Goal: Check status: Check status

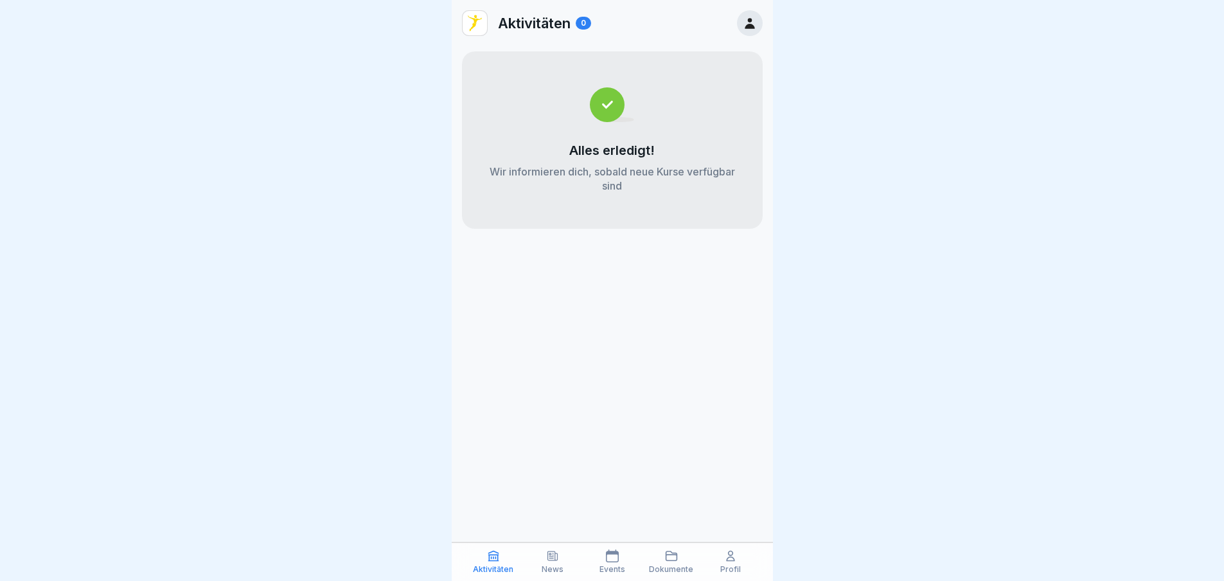
click at [558, 565] on p "News" at bounding box center [553, 569] width 22 height 9
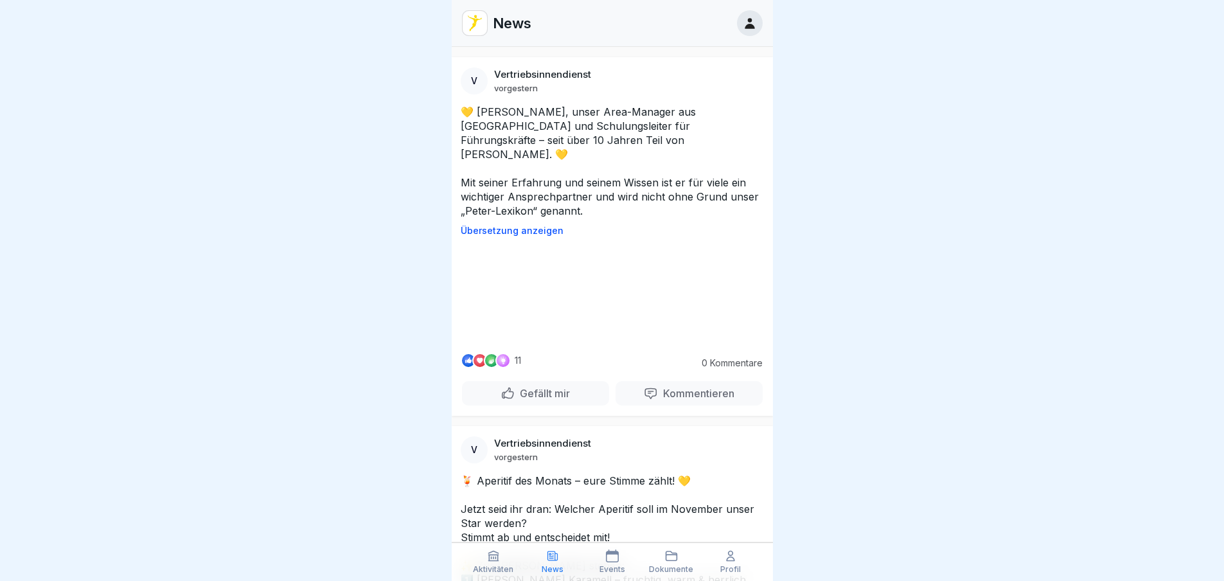
click at [674, 555] on icon at bounding box center [672, 556] width 11 height 9
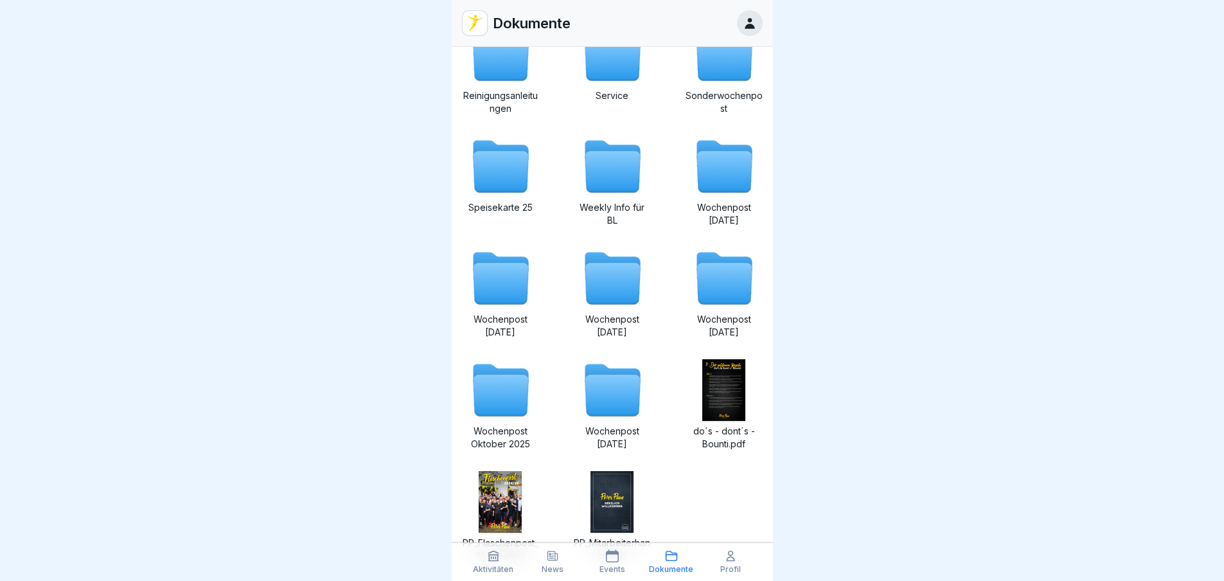
scroll to position [308, 0]
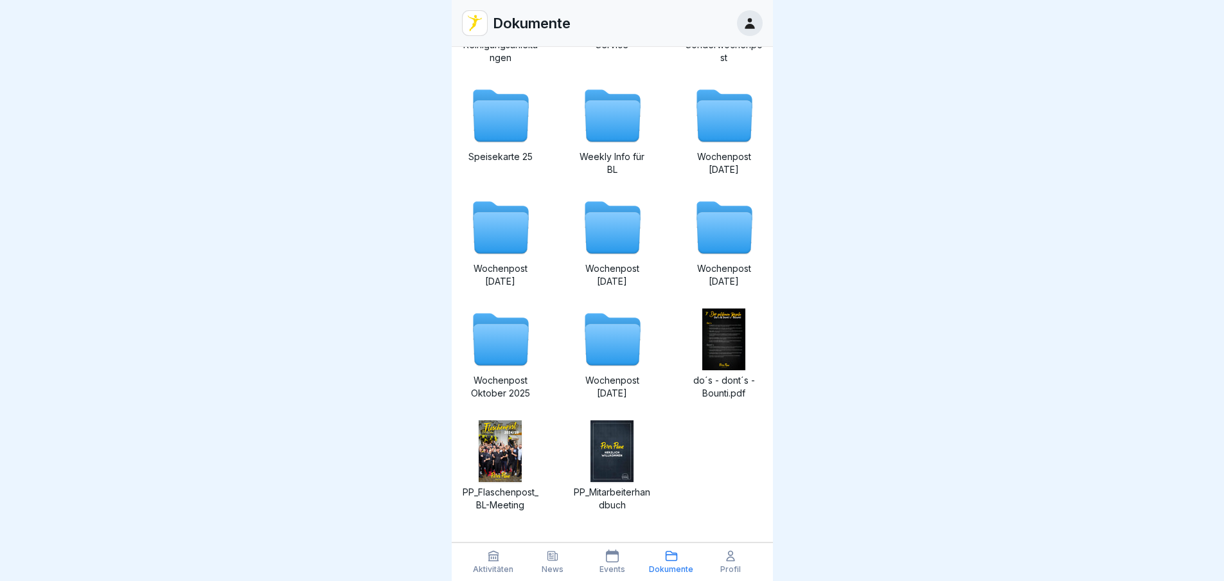
click at [489, 316] on icon at bounding box center [500, 323] width 55 height 19
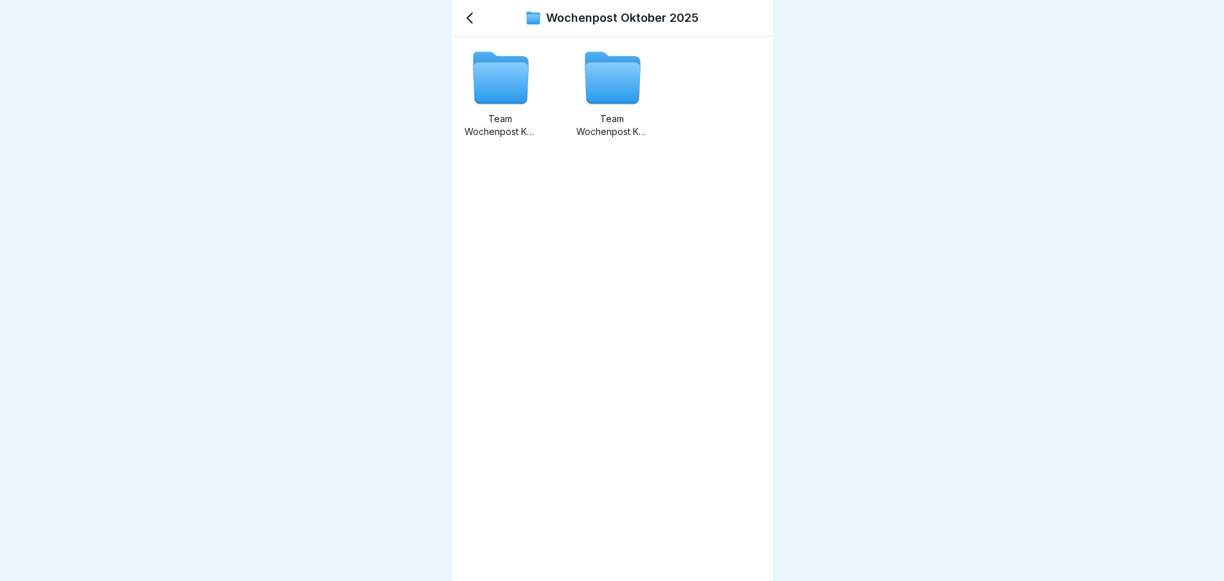
click at [520, 73] on icon at bounding box center [500, 83] width 55 height 41
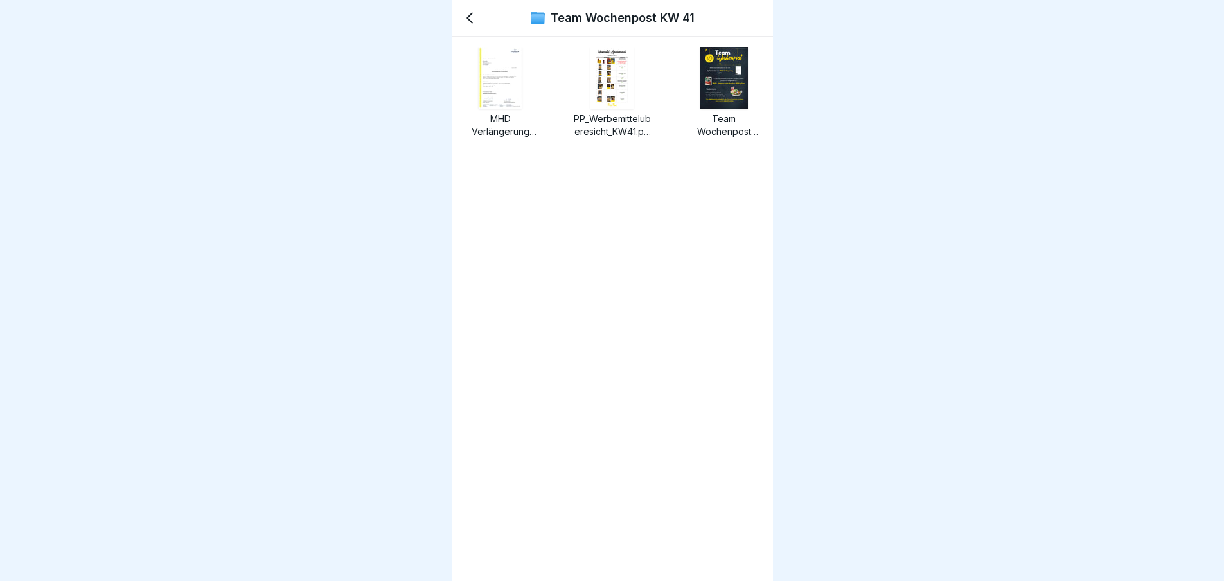
click at [477, 13] on icon at bounding box center [469, 17] width 15 height 15
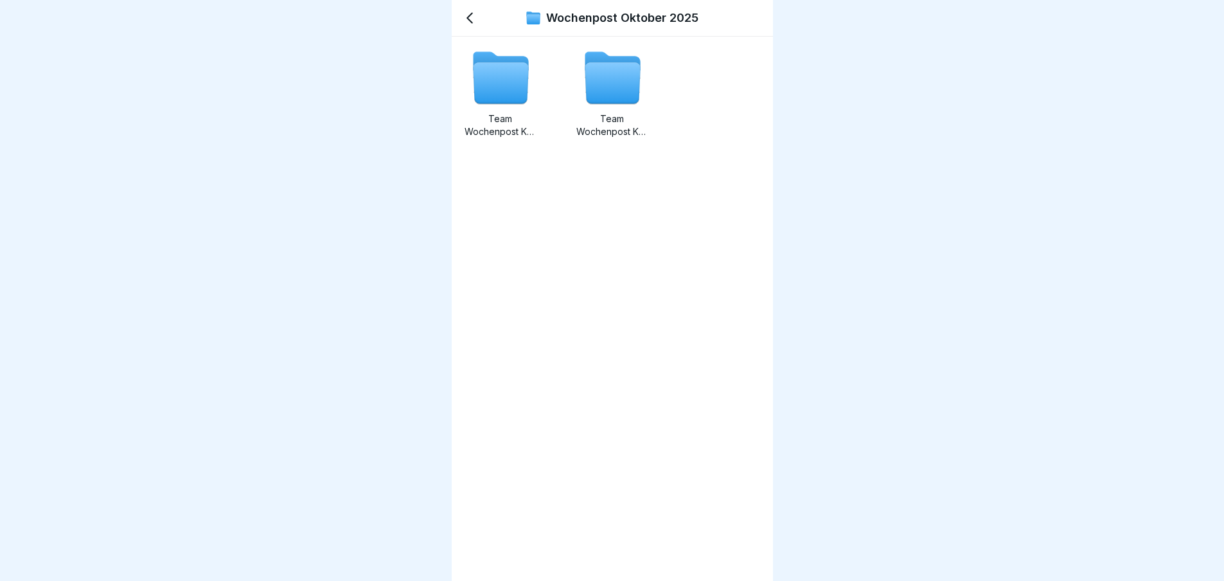
click at [607, 87] on icon at bounding box center [612, 83] width 55 height 41
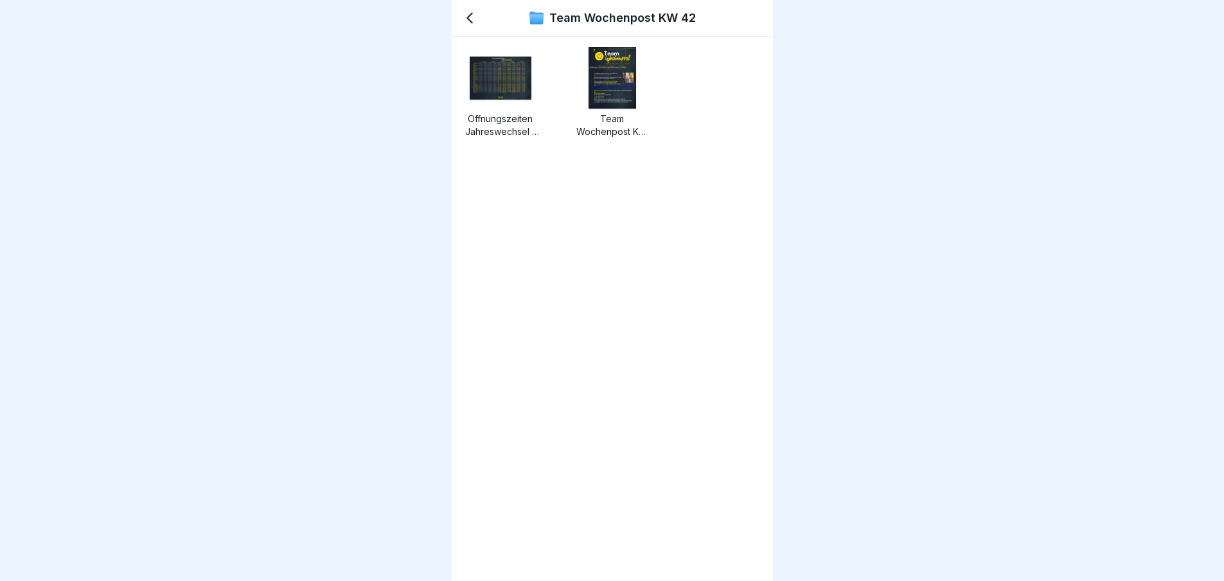
click at [469, 19] on icon at bounding box center [469, 18] width 5 height 10
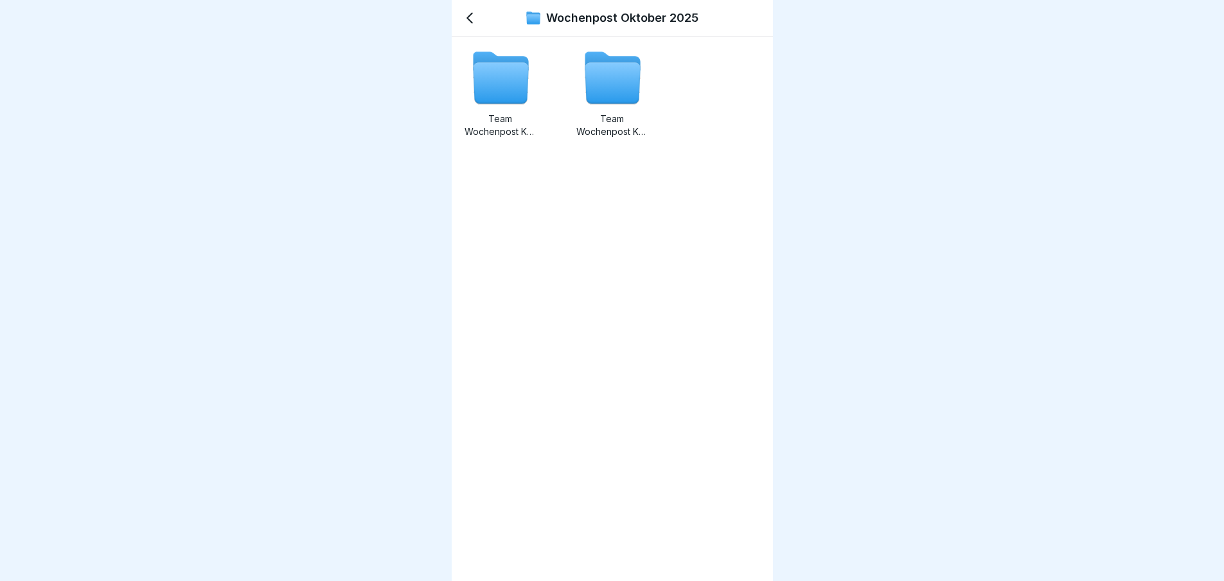
click at [477, 47] on icon at bounding box center [501, 78] width 62 height 62
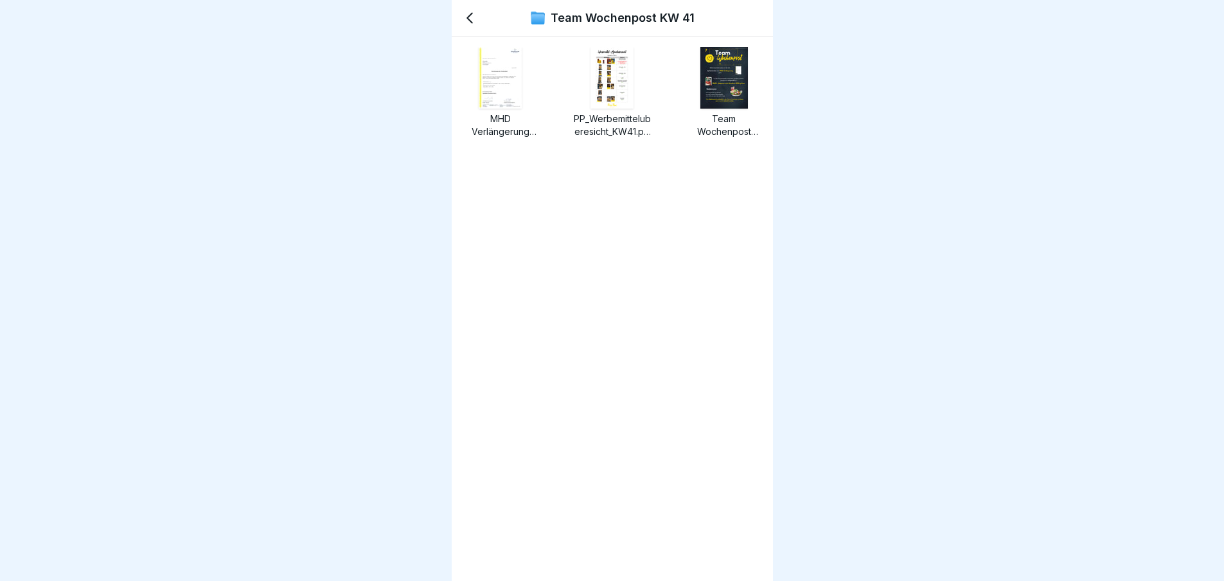
click at [465, 14] on icon at bounding box center [469, 17] width 15 height 15
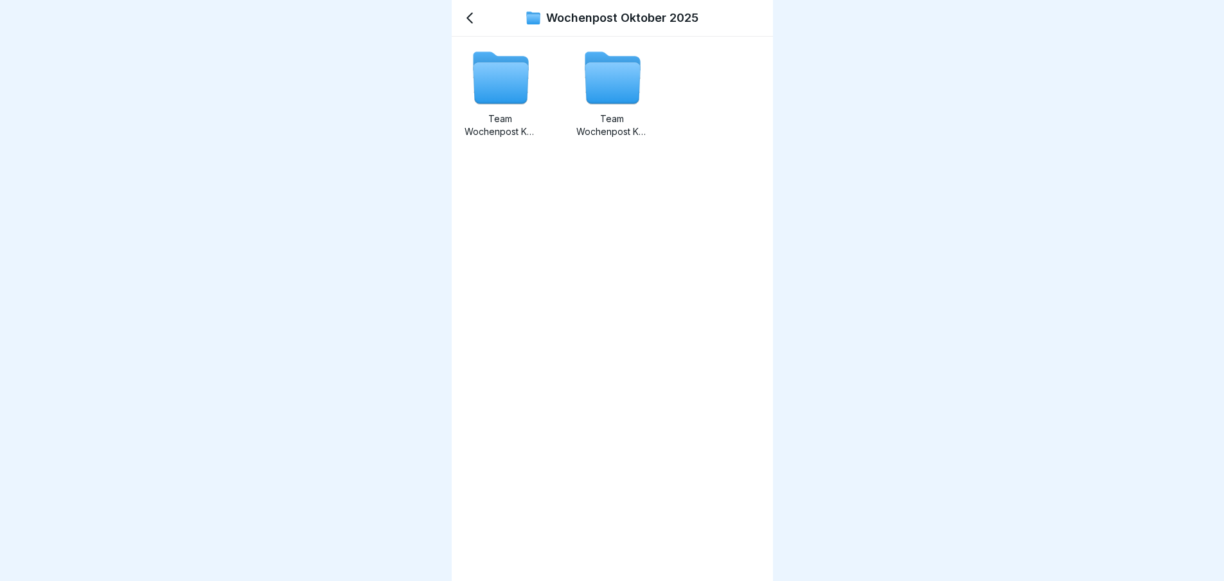
click at [465, 14] on icon at bounding box center [469, 17] width 15 height 15
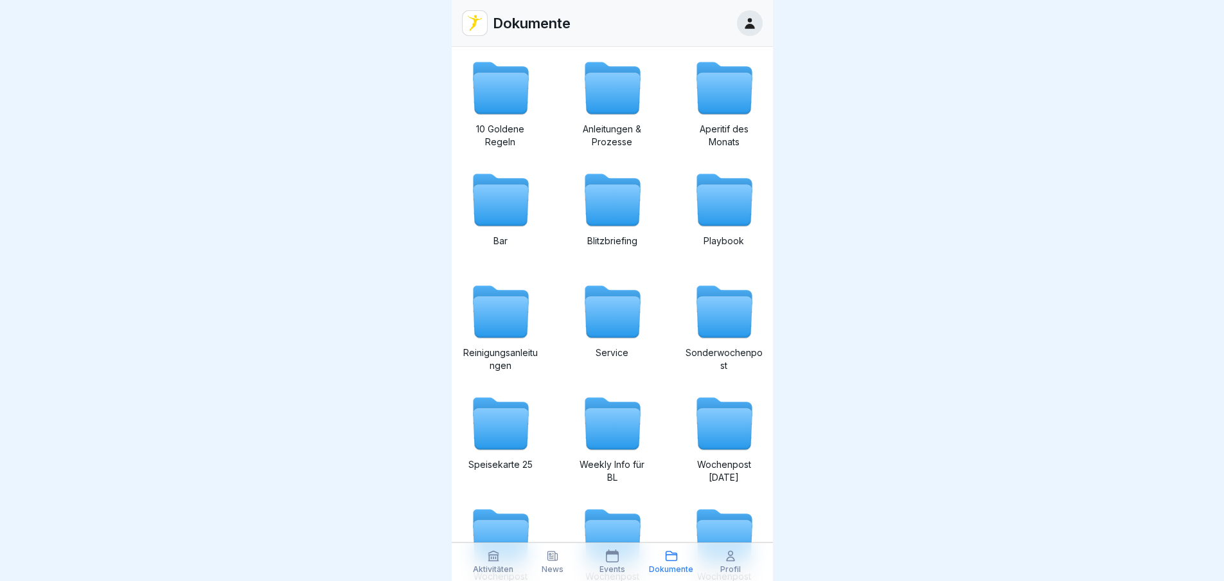
click at [607, 561] on icon at bounding box center [612, 556] width 13 height 13
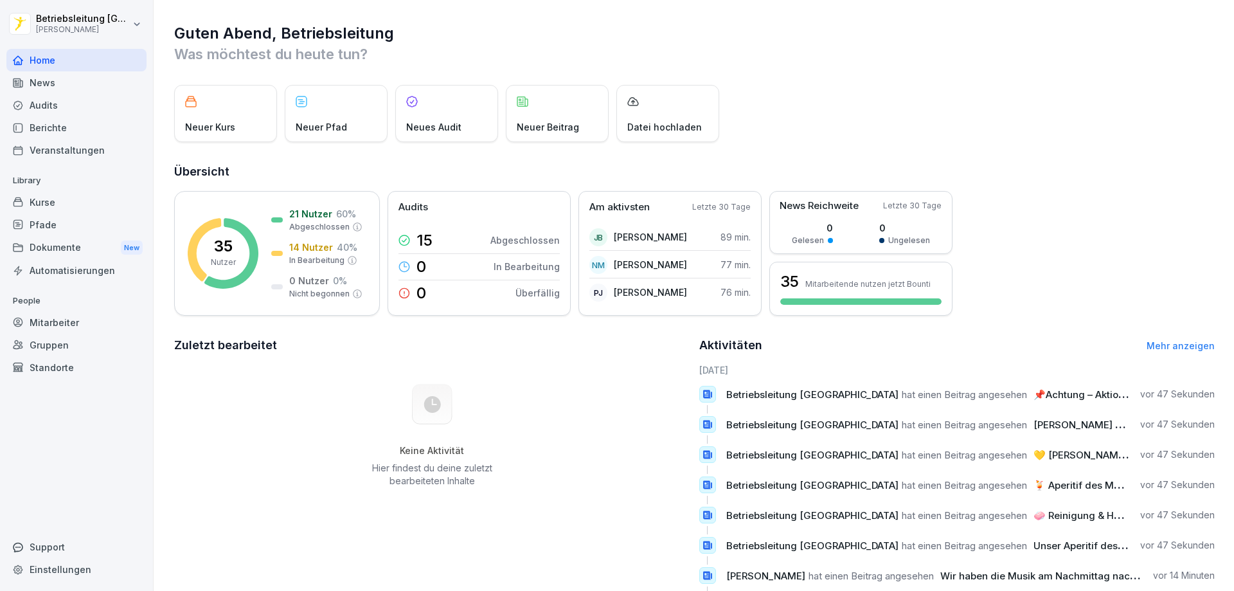
click at [70, 126] on div "Berichte" at bounding box center [76, 127] width 140 height 22
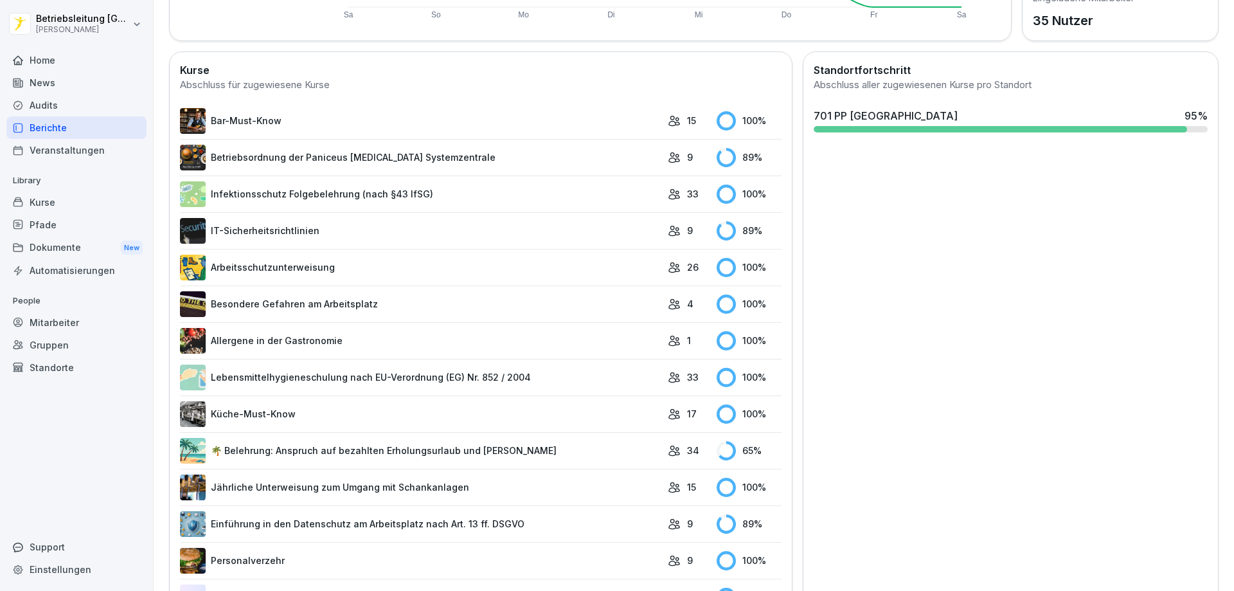
scroll to position [257, 0]
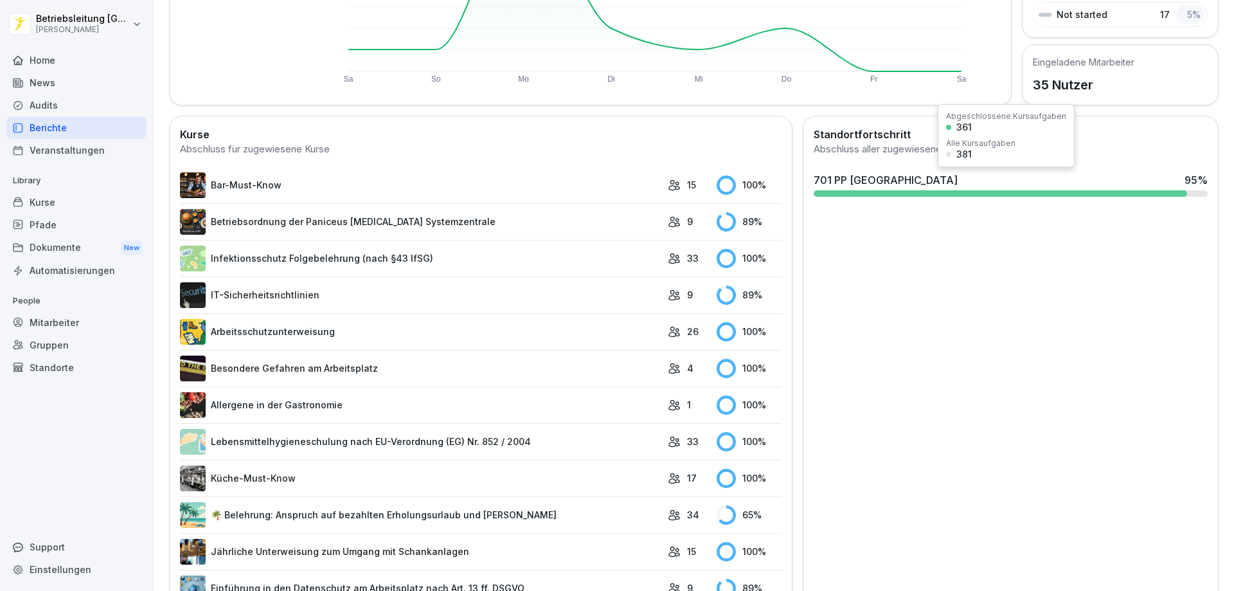
click at [906, 190] on div at bounding box center [1000, 193] width 373 height 6
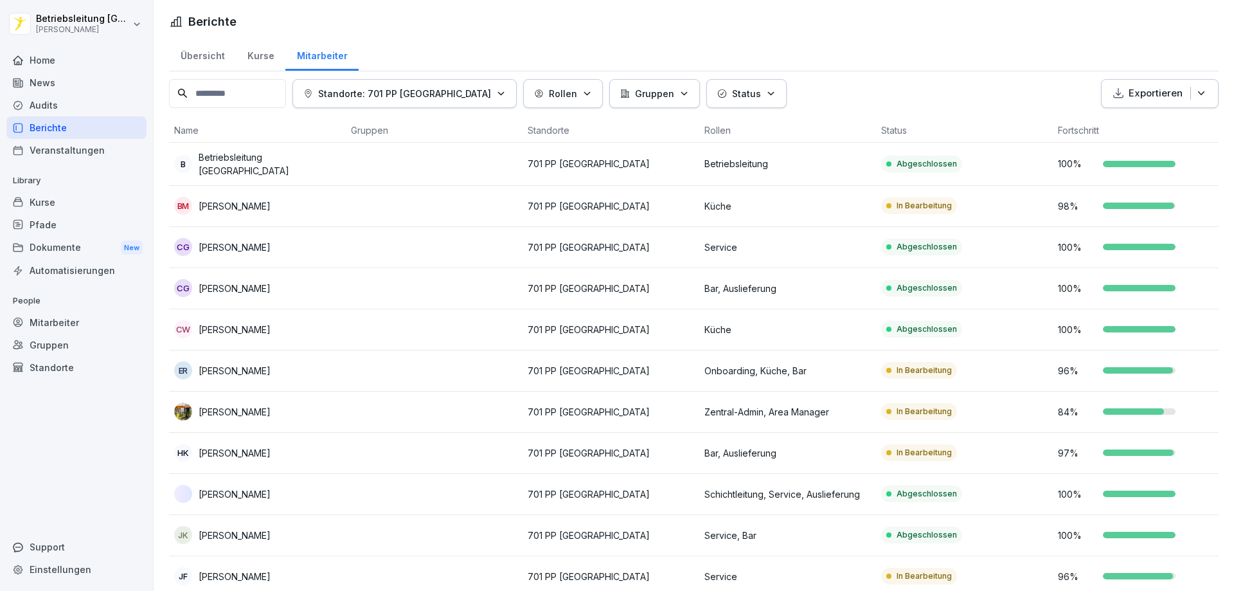
click at [918, 207] on p "In Bearbeitung" at bounding box center [924, 206] width 55 height 12
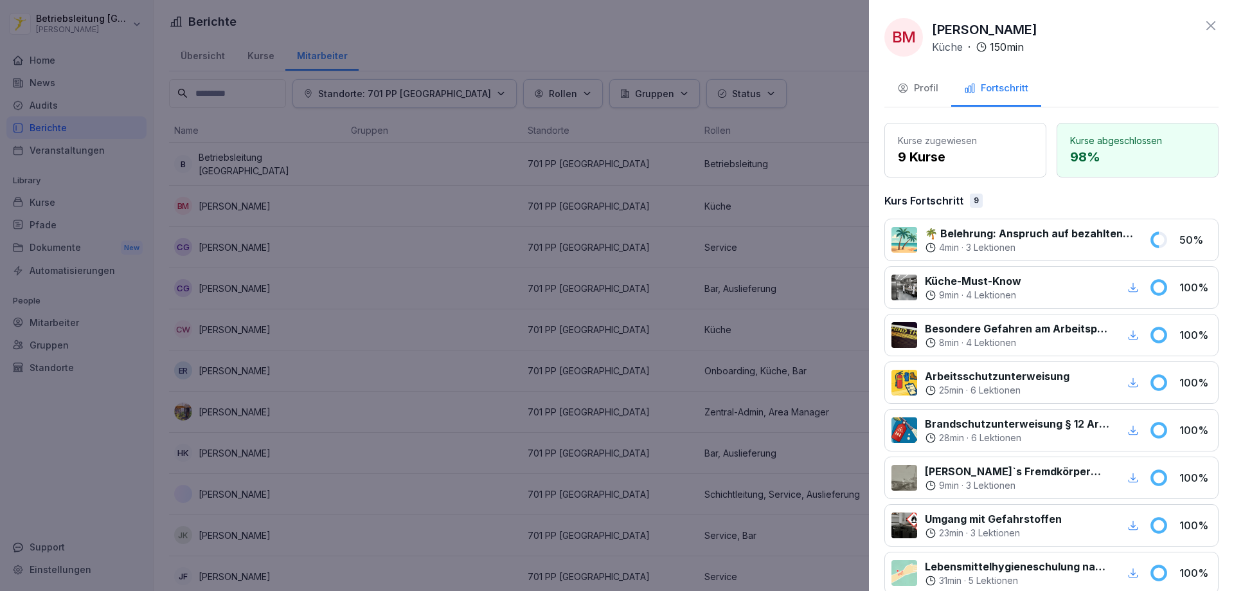
click at [1203, 21] on icon at bounding box center [1210, 25] width 15 height 15
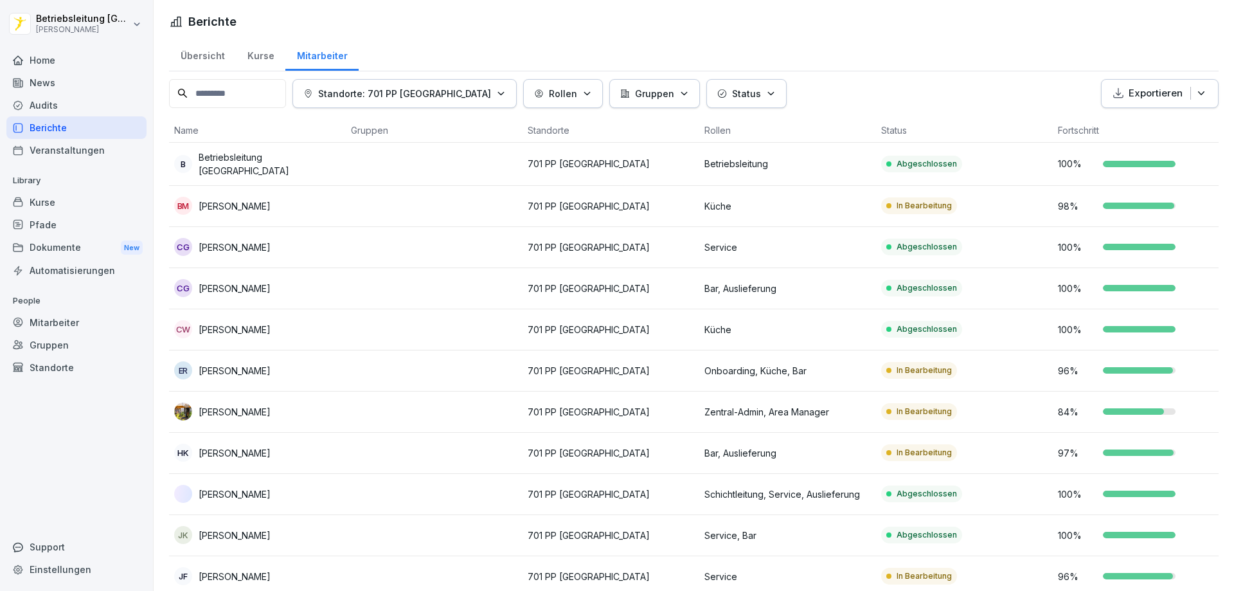
click at [283, 100] on input at bounding box center [227, 93] width 117 height 29
click at [260, 57] on div "Kurse" at bounding box center [260, 54] width 49 height 33
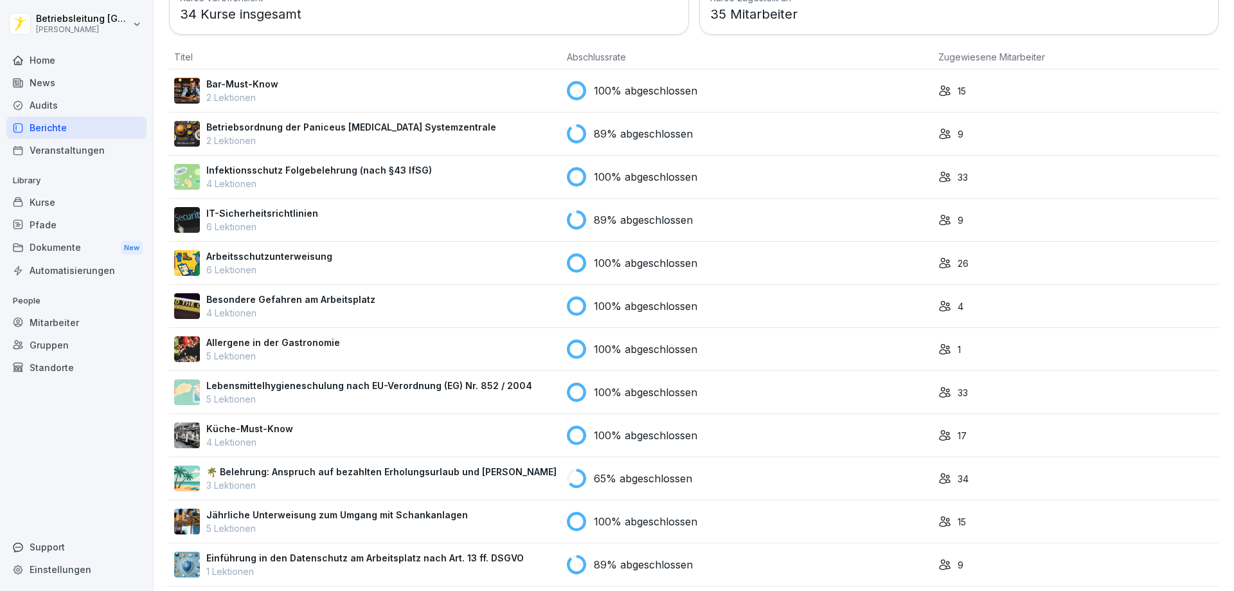
scroll to position [129, 0]
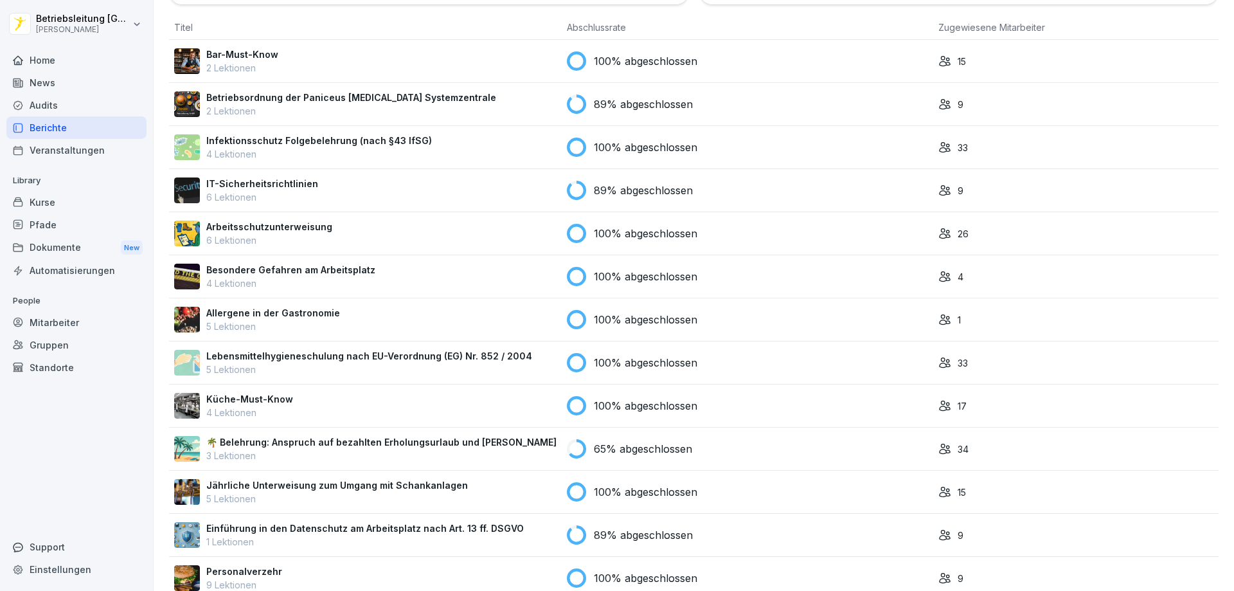
click at [814, 457] on div "65% abgeschlossen" at bounding box center [747, 448] width 361 height 19
